Goal: Check status: Check status

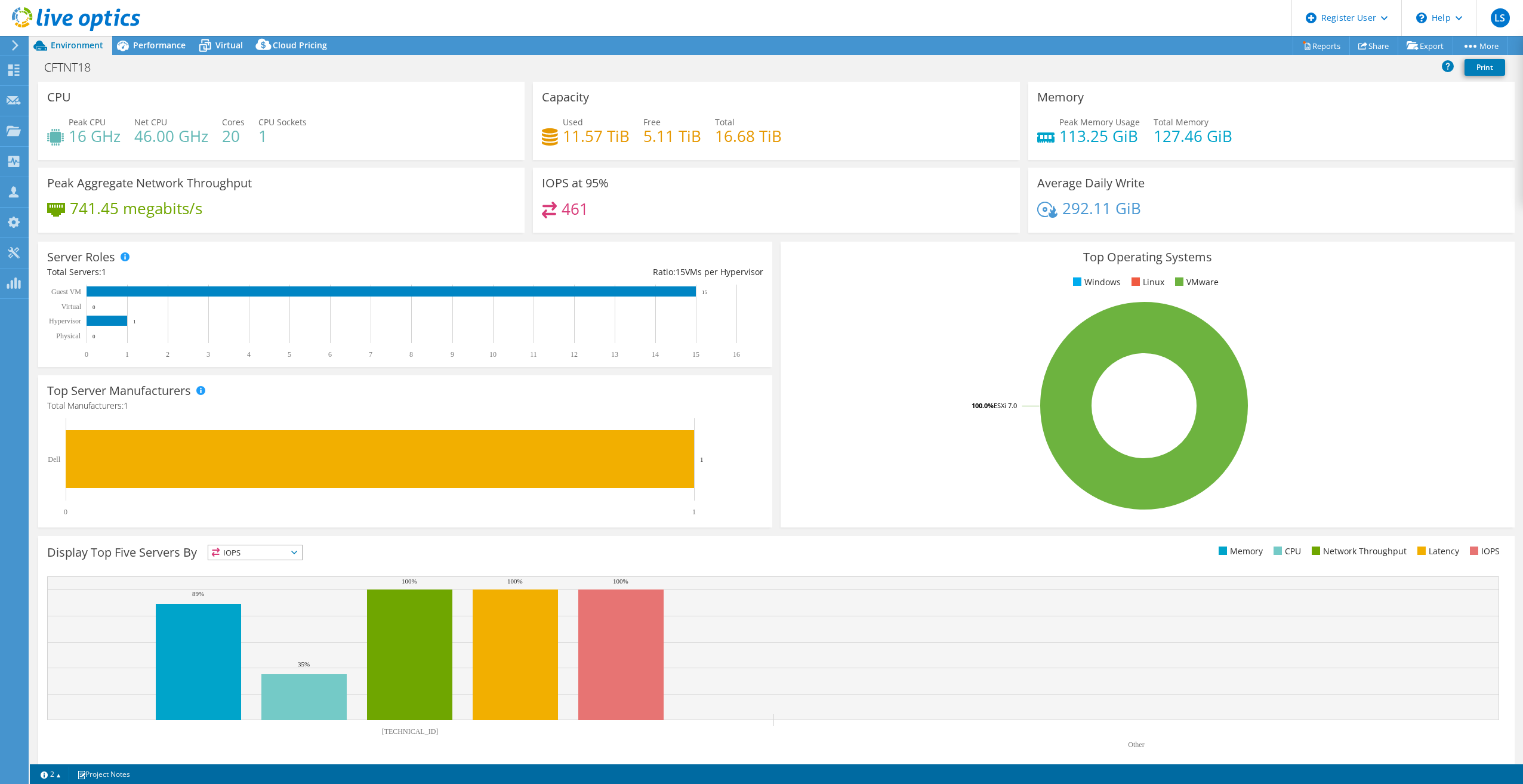
select select "USEast"
select select "USD"
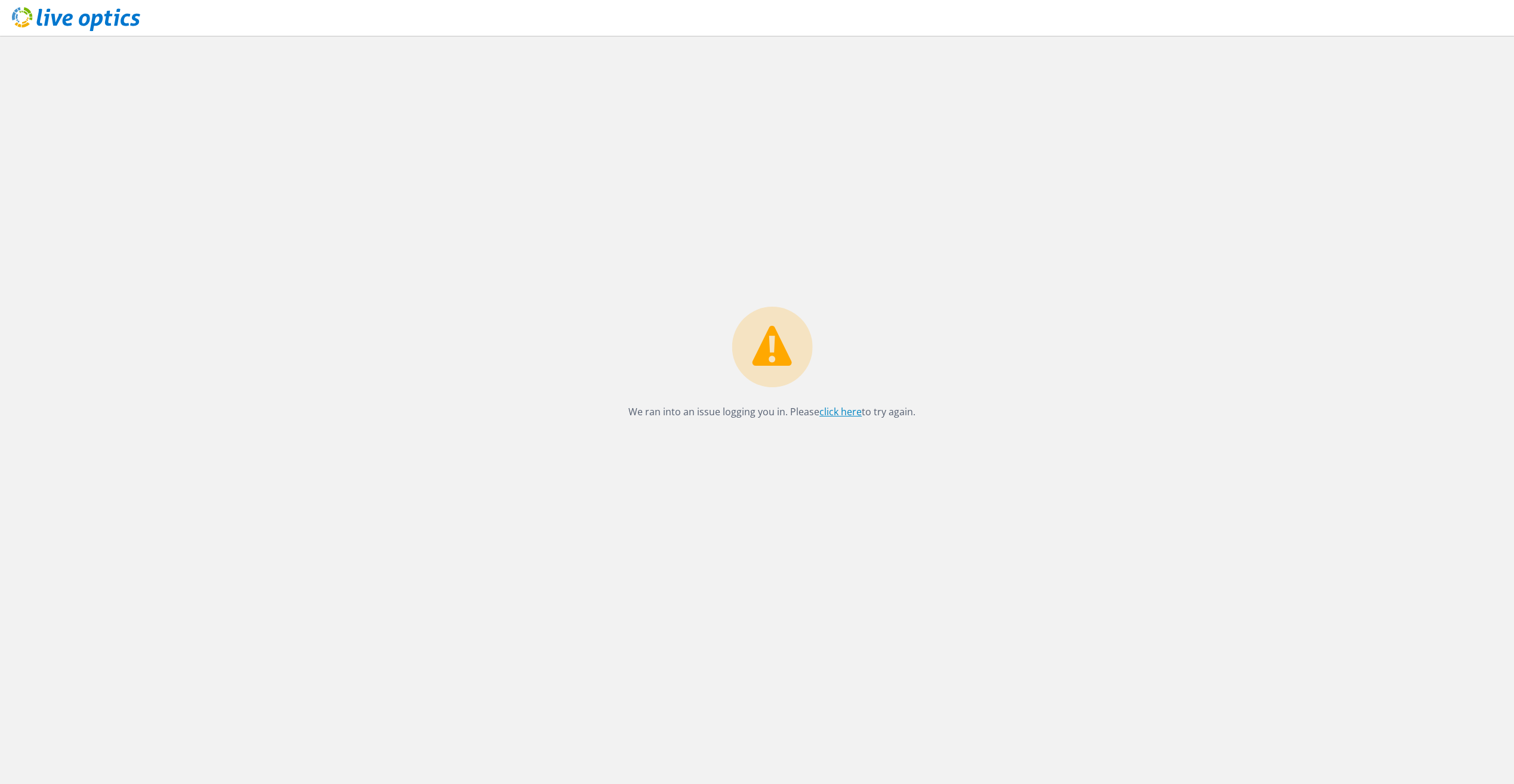
click at [844, 417] on link "click here" at bounding box center [840, 411] width 43 height 13
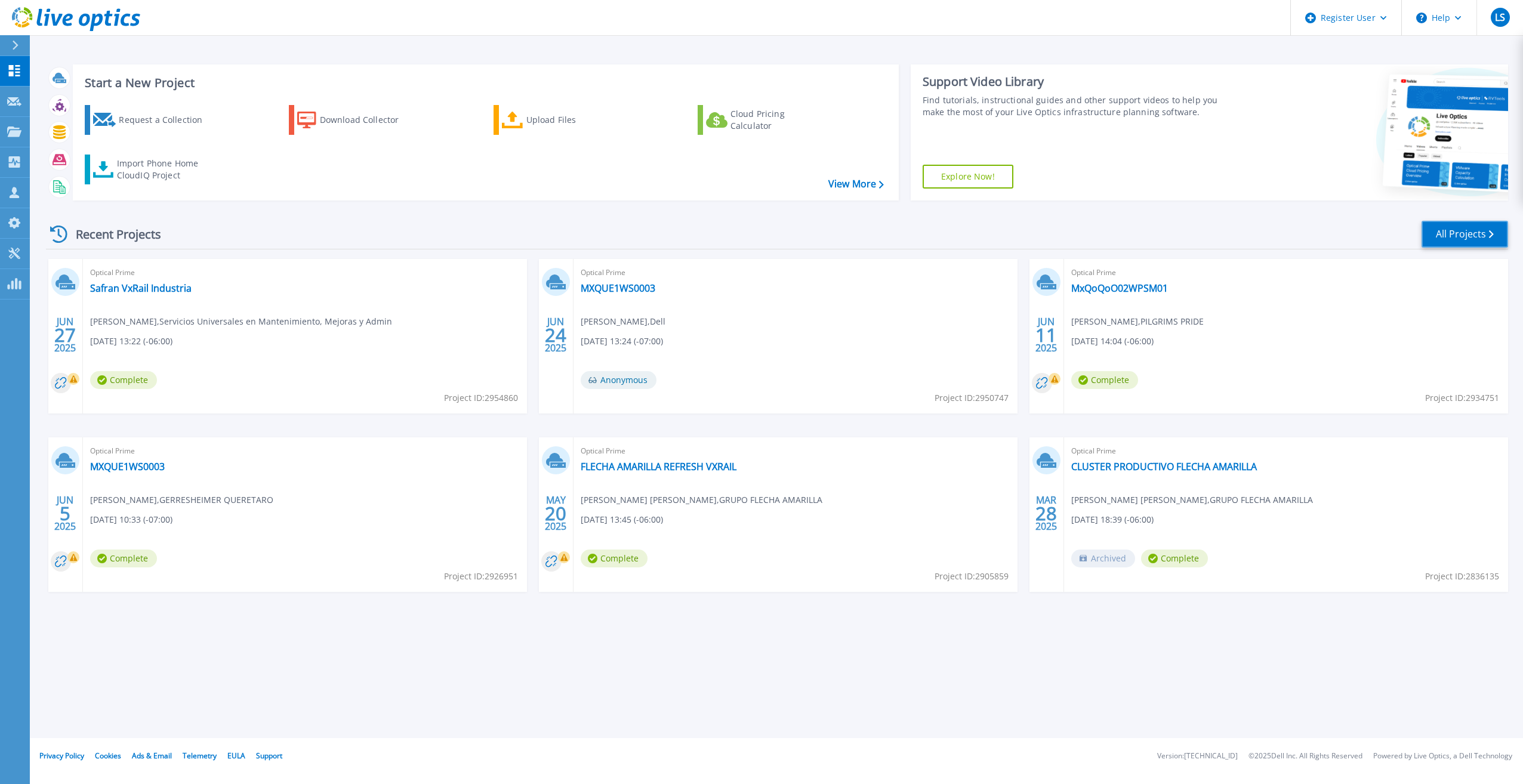
click at [1472, 239] on link "All Projects" at bounding box center [1464, 234] width 86 height 27
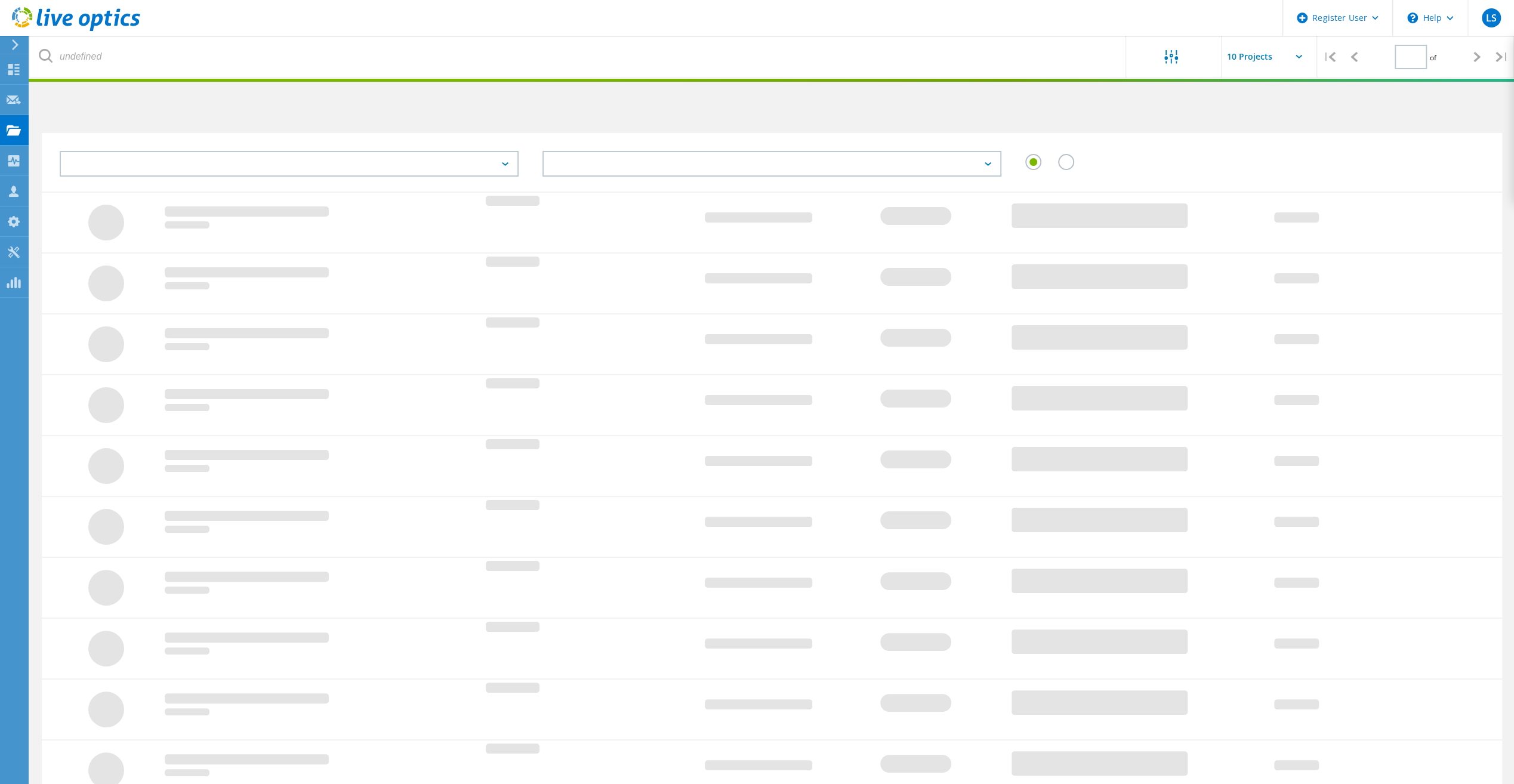
type input "1"
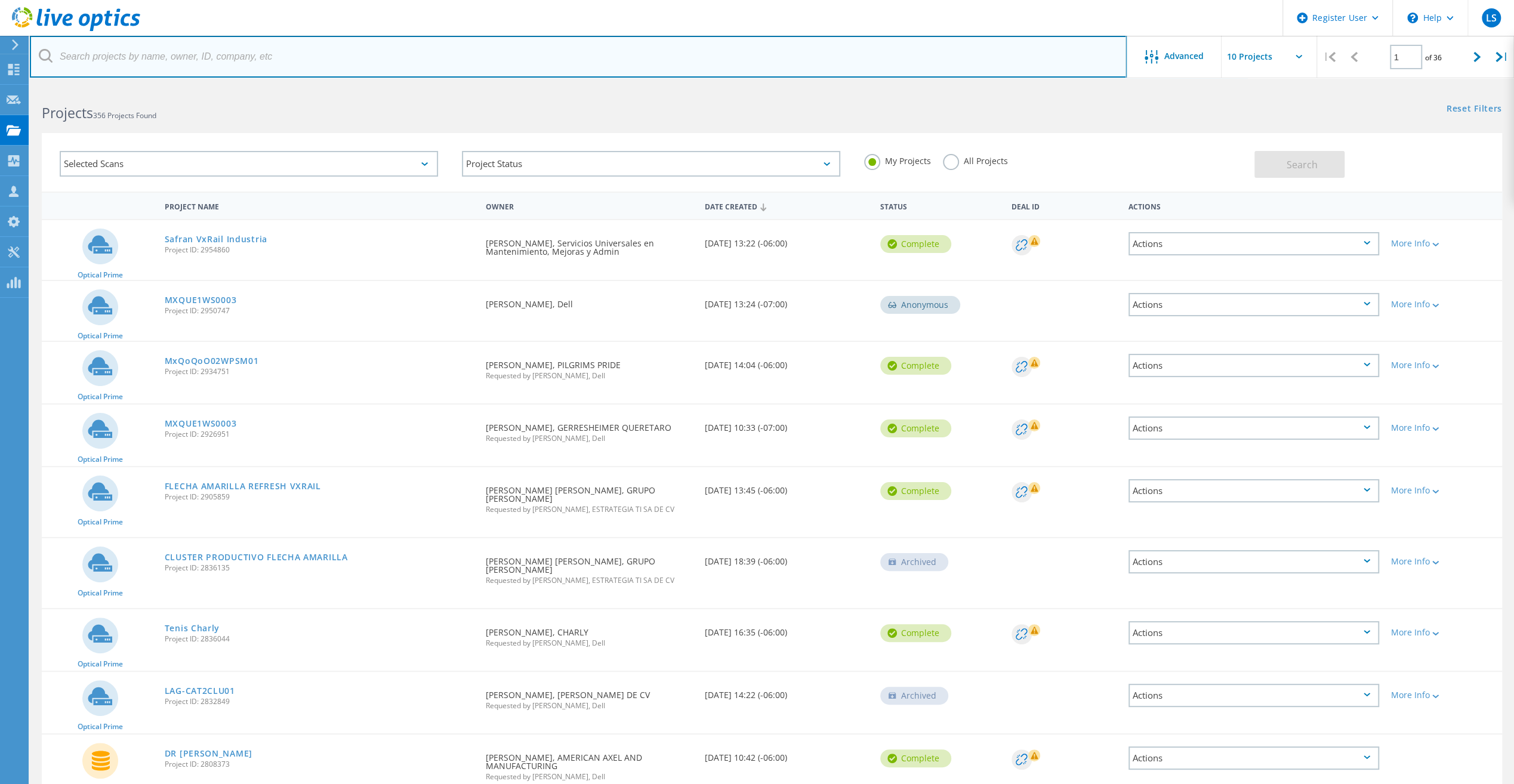
click at [171, 61] on input "text" at bounding box center [578, 57] width 1096 height 42
click at [235, 56] on input "text" at bounding box center [578, 57] width 1096 height 42
click at [346, 70] on input "text" at bounding box center [578, 57] width 1096 height 42
paste input "2876418"
type input "2876418"
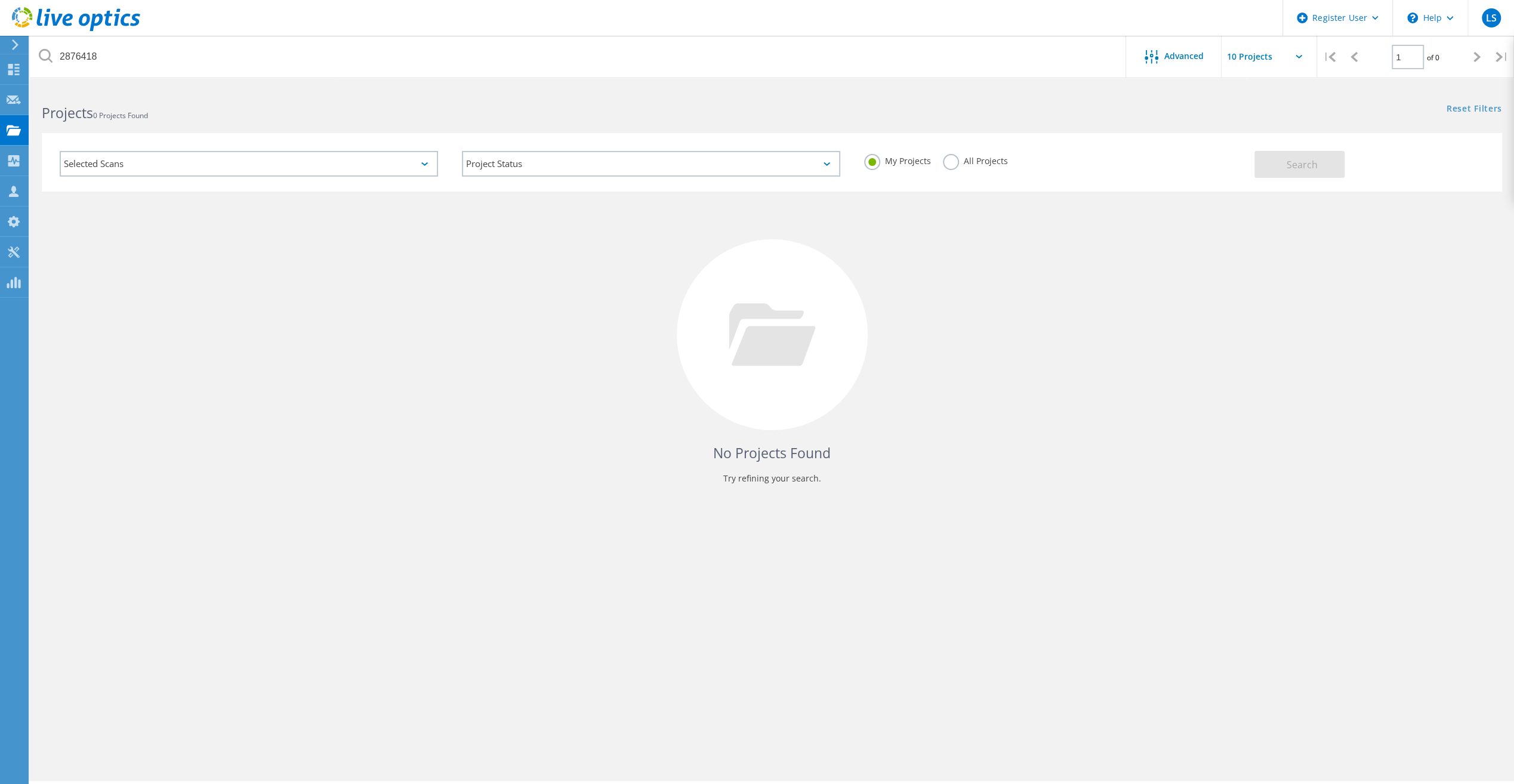
click at [950, 157] on label "All Projects" at bounding box center [974, 159] width 65 height 11
click at [0, 0] on input "All Projects" at bounding box center [0, 0] width 0 height 0
click at [1277, 157] on button "Search" at bounding box center [1299, 164] width 90 height 27
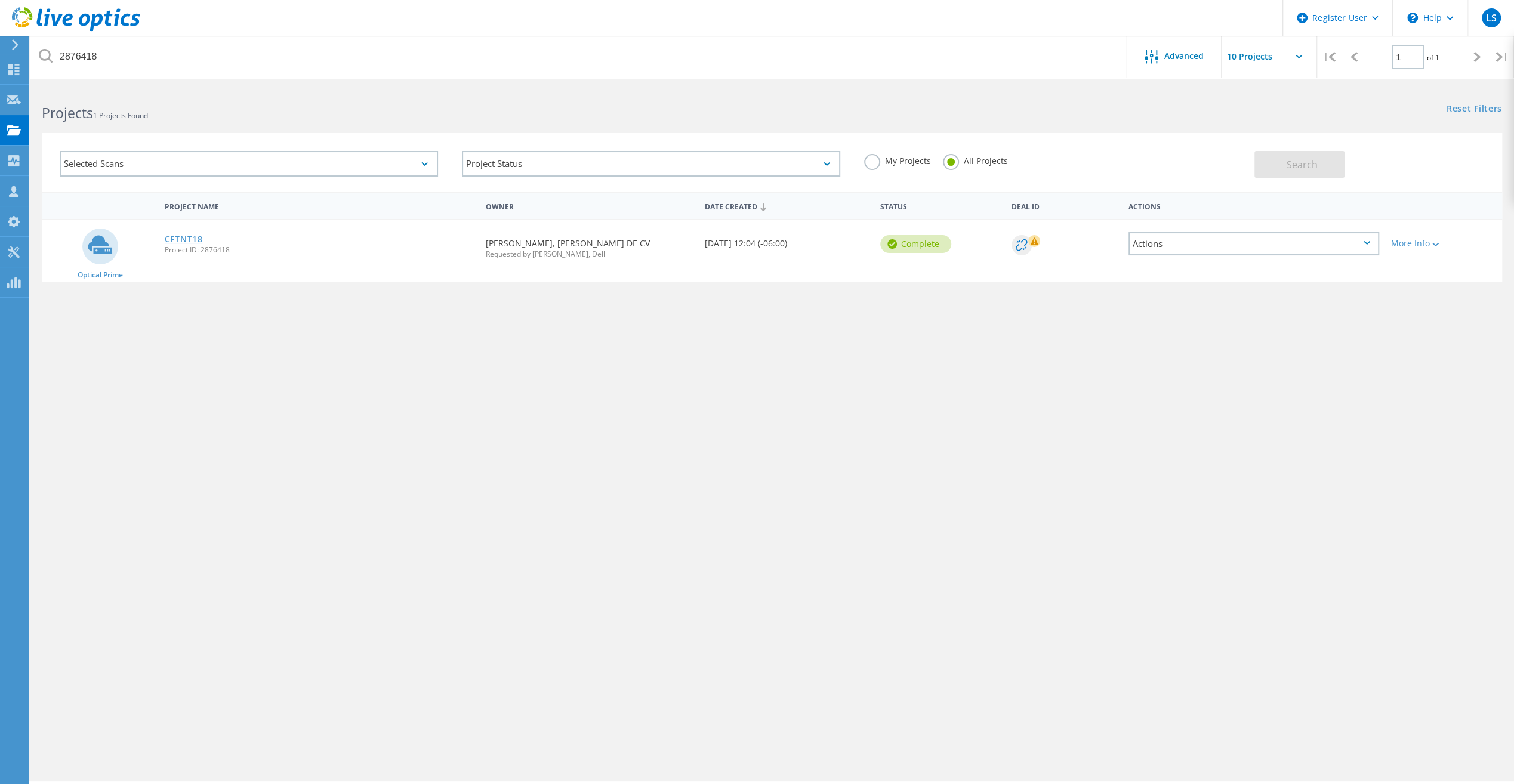
click at [196, 237] on link "CFTNT18" at bounding box center [184, 238] width 38 height 8
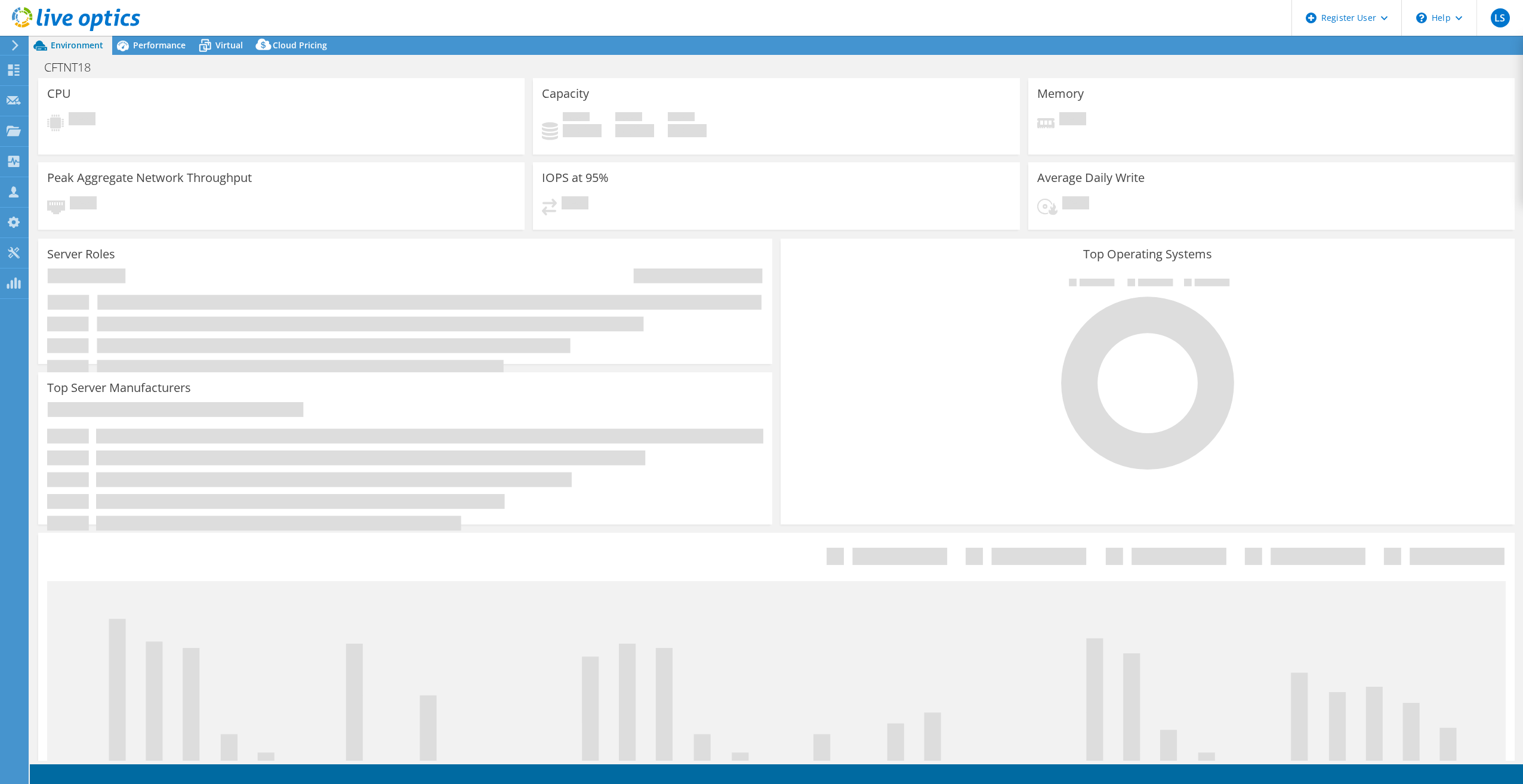
select select "USEast"
select select "USD"
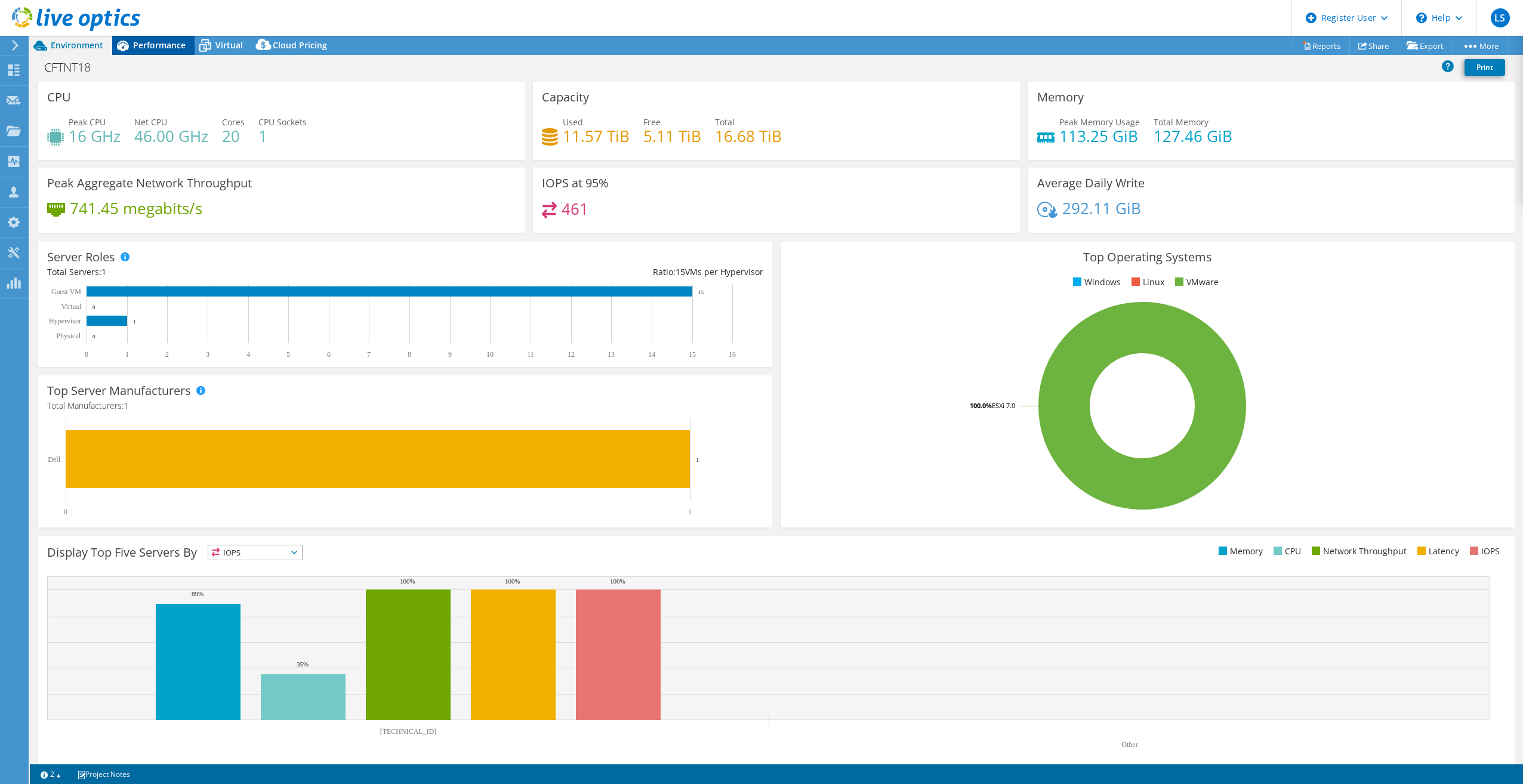
click at [137, 43] on span "Performance" at bounding box center [159, 45] width 53 height 11
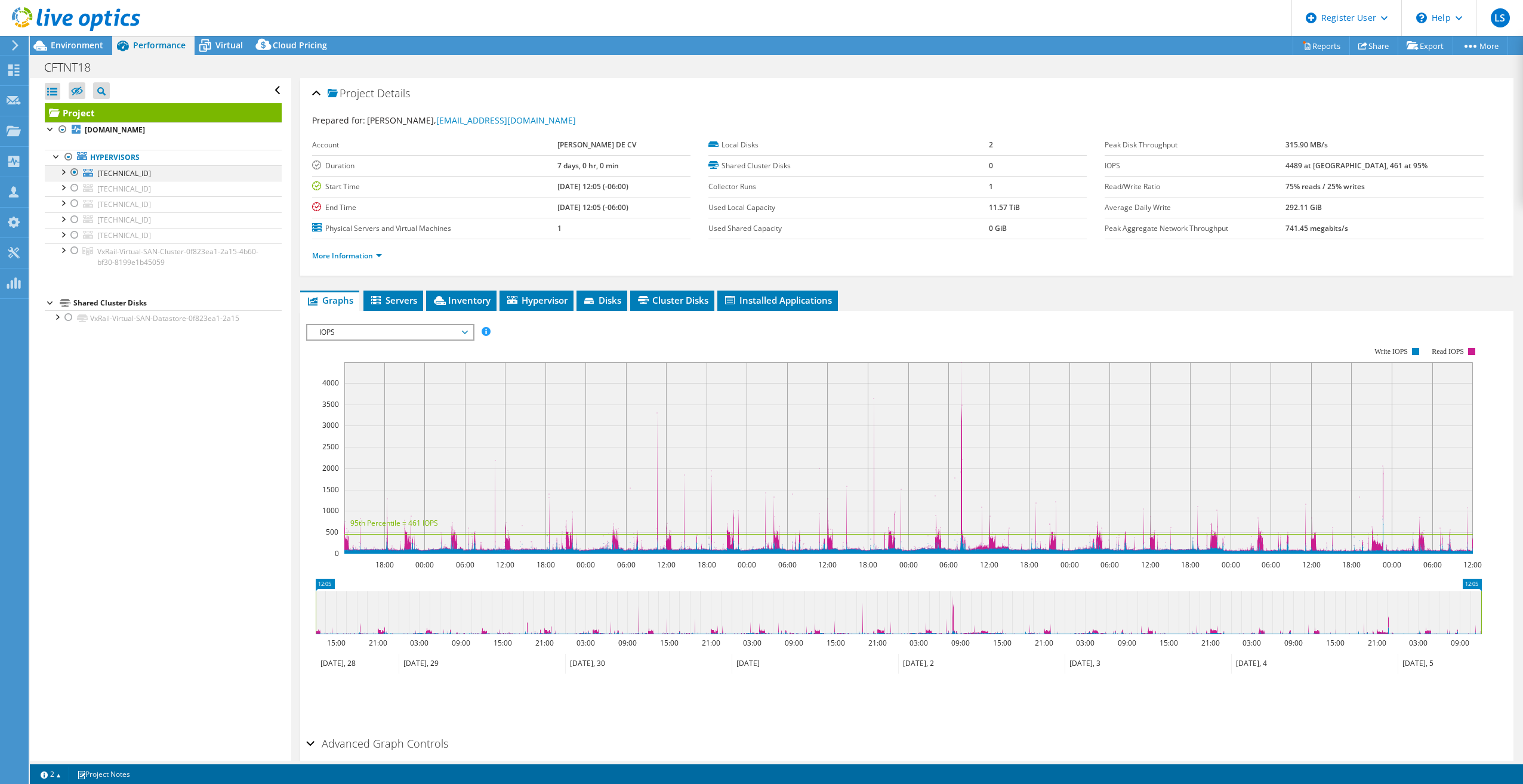
click at [76, 169] on div at bounding box center [75, 172] width 12 height 14
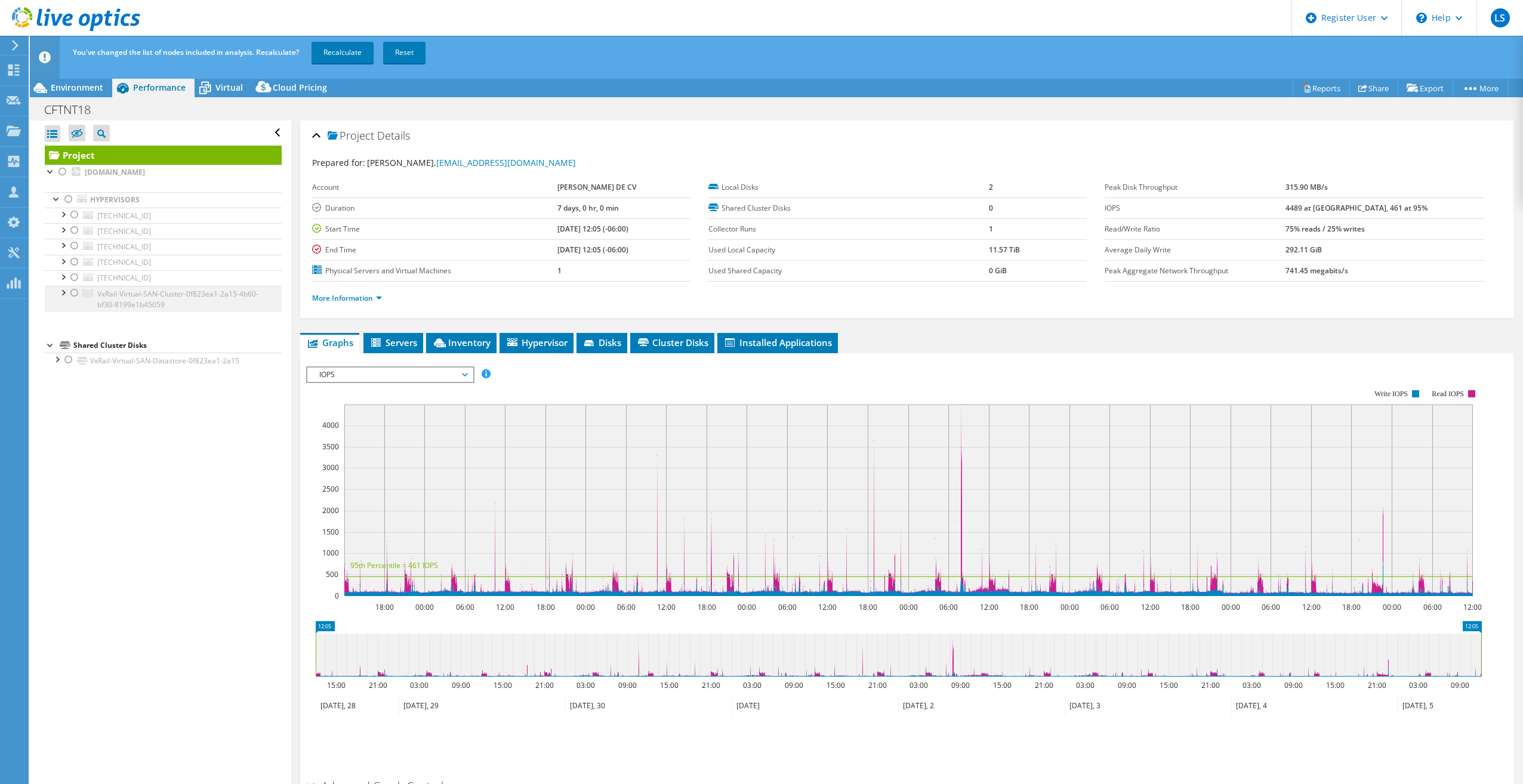
click at [71, 297] on div at bounding box center [75, 293] width 12 height 14
click at [338, 50] on link "Recalculate" at bounding box center [342, 53] width 62 height 22
